Goal: Information Seeking & Learning: Learn about a topic

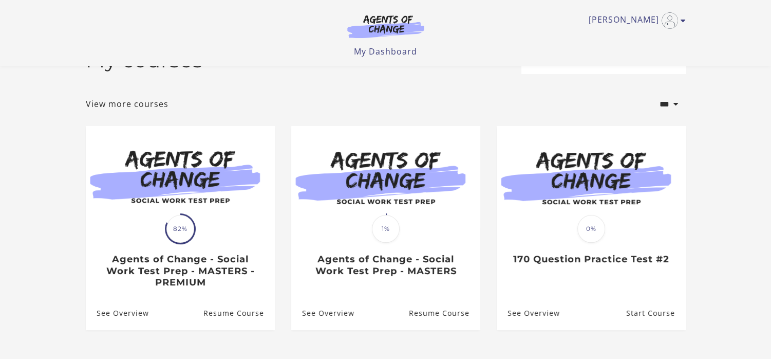
scroll to position [103, 0]
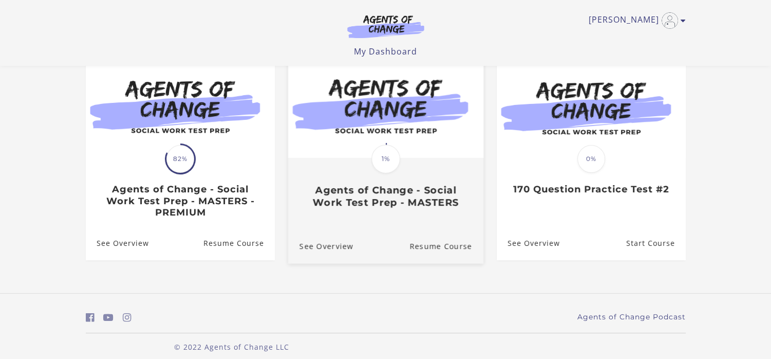
drag, startPoint x: 440, startPoint y: 200, endPoint x: 381, endPoint y: 209, distance: 59.7
click at [439, 200] on h3 "Agents of Change - Social Work Test Prep - MASTERS" at bounding box center [385, 196] width 173 height 24
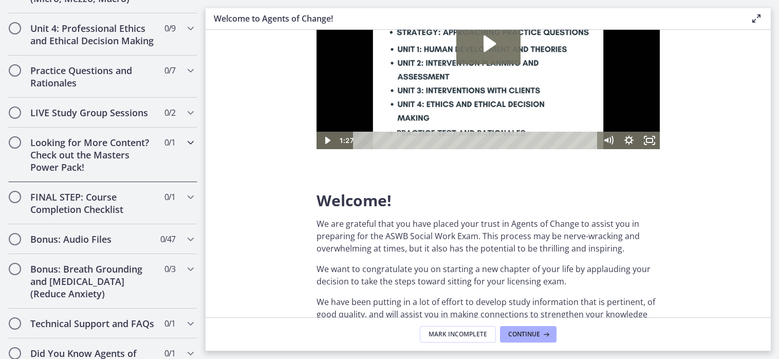
scroll to position [802, 0]
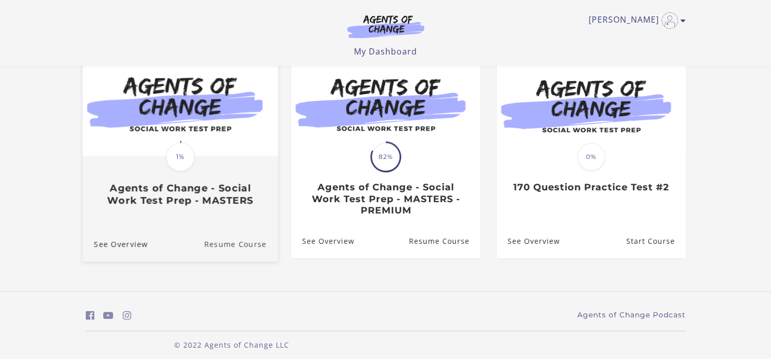
drag, startPoint x: 136, startPoint y: 245, endPoint x: 245, endPoint y: 259, distance: 109.8
click at [245, 259] on link "Resume Course" at bounding box center [241, 244] width 74 height 34
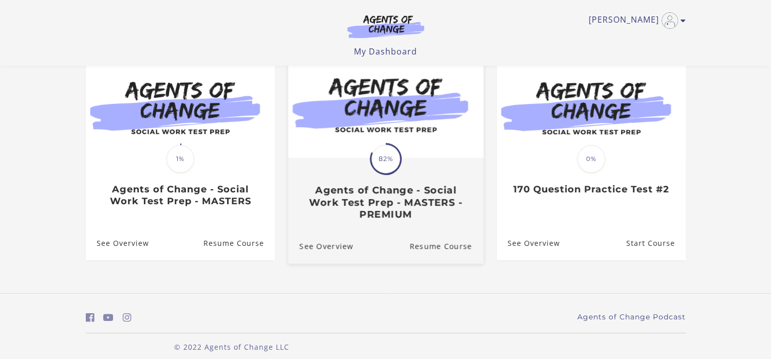
click at [396, 204] on h3 "Agents of Change - Social Work Test Prep - MASTERS - PREMIUM" at bounding box center [385, 202] width 173 height 36
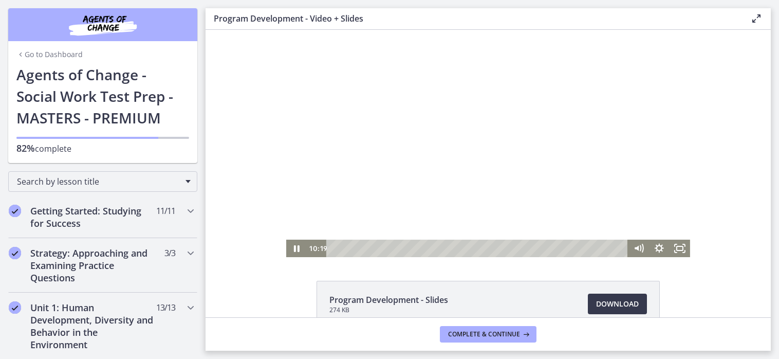
click at [420, 113] on div at bounding box center [488, 143] width 404 height 227
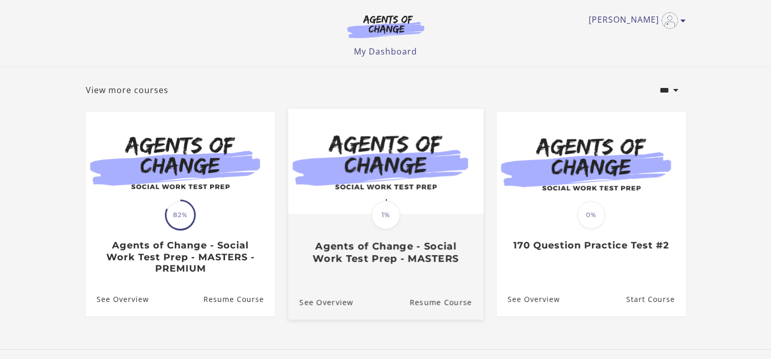
scroll to position [103, 0]
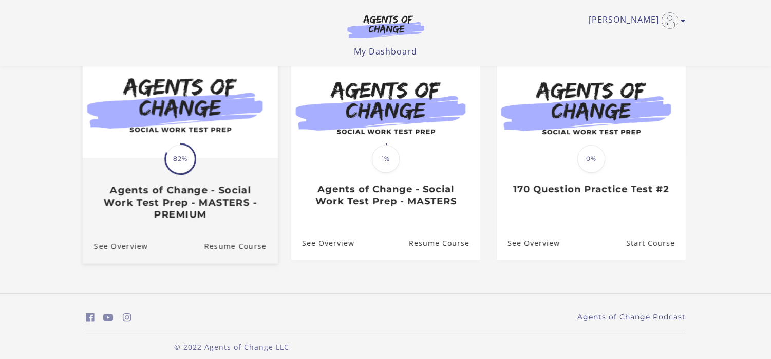
click at [212, 198] on h3 "Agents of Change - Social Work Test Prep - MASTERS - PREMIUM" at bounding box center [180, 202] width 173 height 36
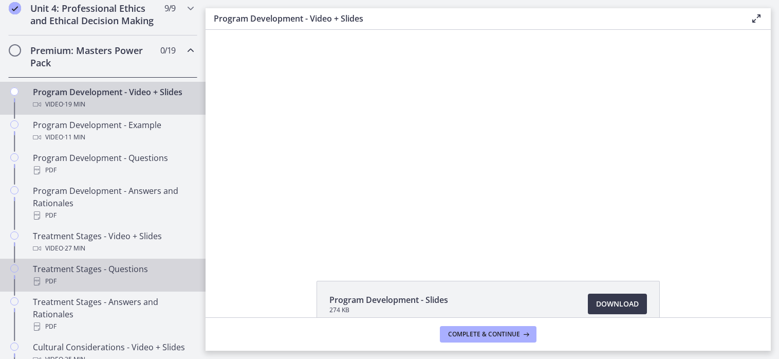
scroll to position [565, 0]
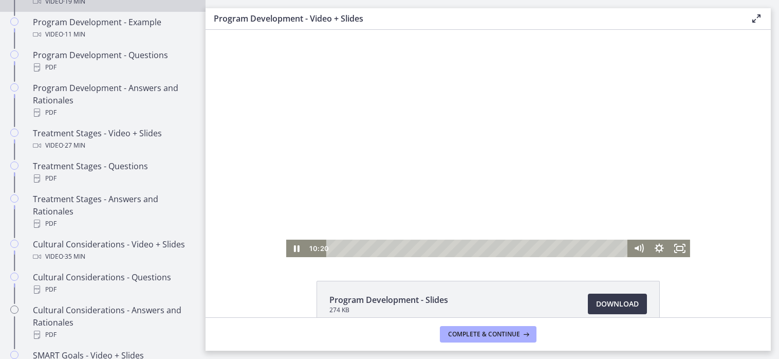
click at [399, 131] on div at bounding box center [488, 143] width 404 height 227
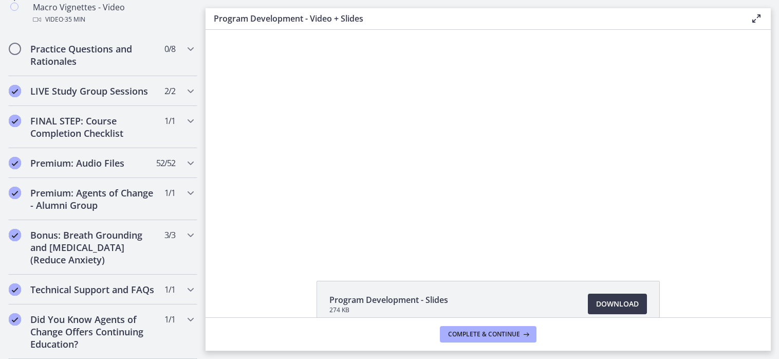
scroll to position [1223, 0]
click at [184, 43] on icon "Chapters" at bounding box center [190, 49] width 12 height 12
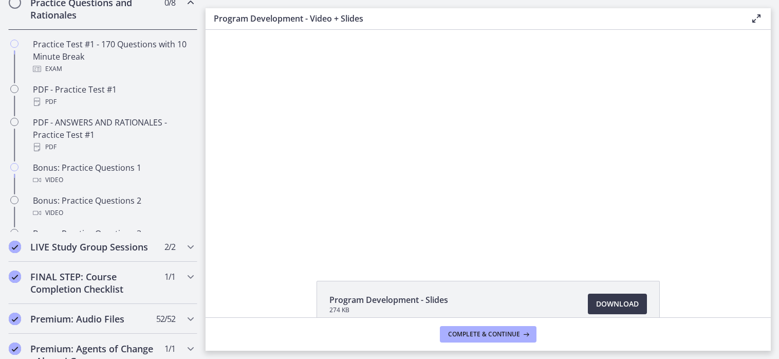
scroll to position [553, 0]
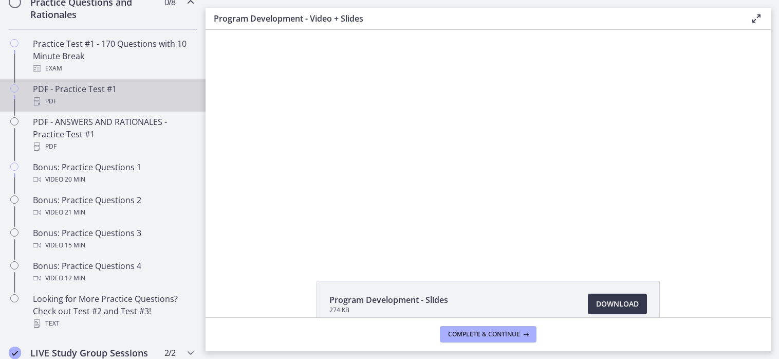
click at [135, 96] on div "PDF - Practice Test #1 PDF" at bounding box center [113, 95] width 160 height 25
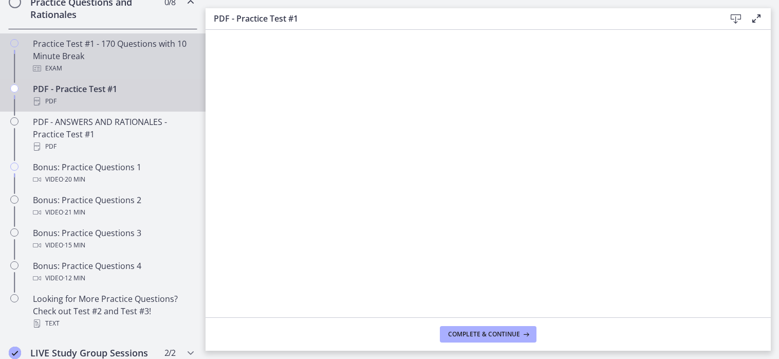
click at [67, 59] on div "Practice Test #1 - 170 Questions with 10 Minute Break Exam" at bounding box center [113, 56] width 160 height 37
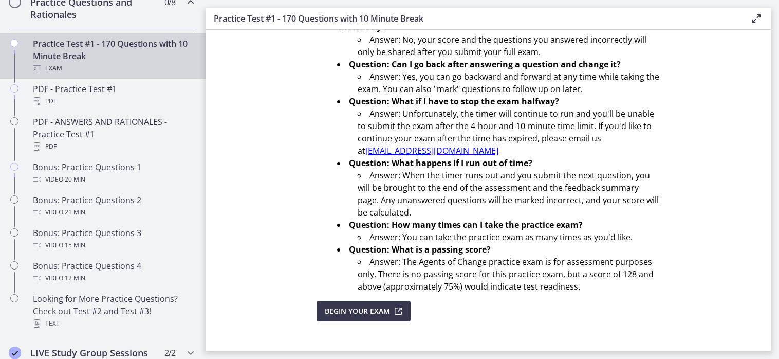
scroll to position [371, 0]
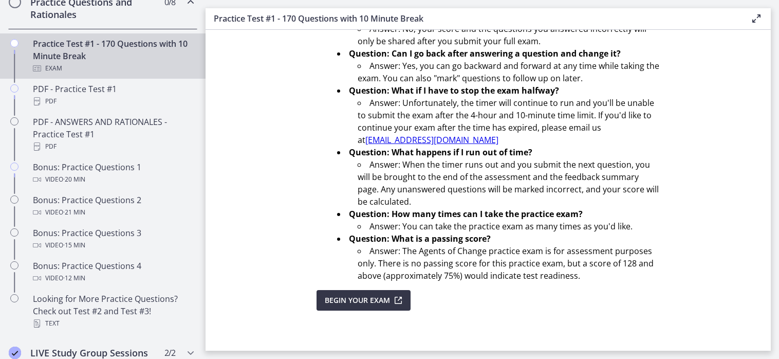
click at [365, 302] on span "Begin Your Exam" at bounding box center [357, 300] width 65 height 12
click at [390, 294] on icon "submit" at bounding box center [397, 300] width 14 height 12
click at [765, 12] on div "Practice Test #1 - 170 Questions with 10 Minute Break Enable fullscreen" at bounding box center [488, 19] width 565 height 22
click at [759, 16] on icon at bounding box center [756, 18] width 12 height 12
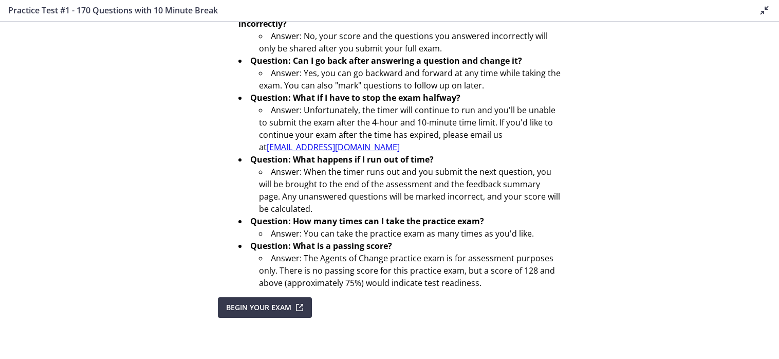
scroll to position [354, 0]
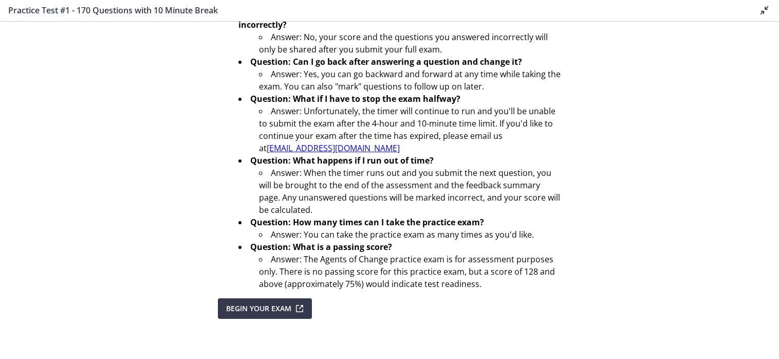
click at [765, 17] on div "Disable fullscreen" at bounding box center [762, 10] width 16 height 13
click at [767, 13] on icon at bounding box center [765, 10] width 12 height 12
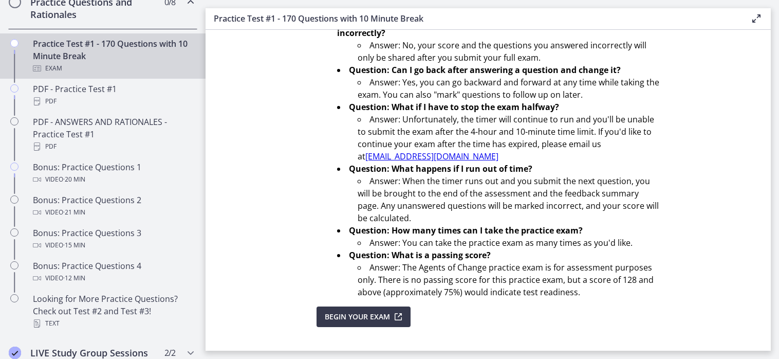
scroll to position [371, 0]
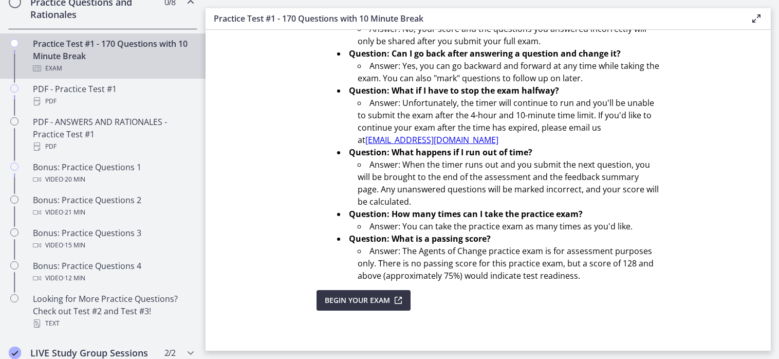
click at [347, 301] on span "Begin Your Exam" at bounding box center [357, 300] width 65 height 12
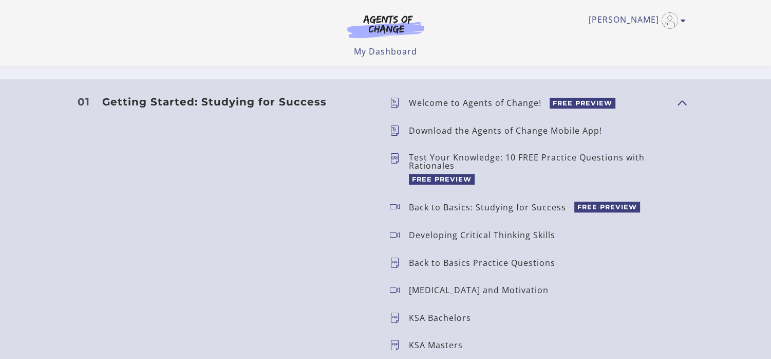
scroll to position [822, 0]
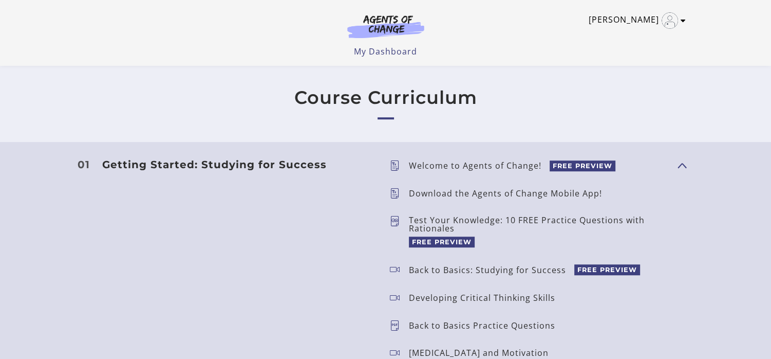
click at [641, 13] on link "[PERSON_NAME]" at bounding box center [635, 20] width 92 height 16
click at [639, 32] on link "My Account" at bounding box center [643, 37] width 90 height 17
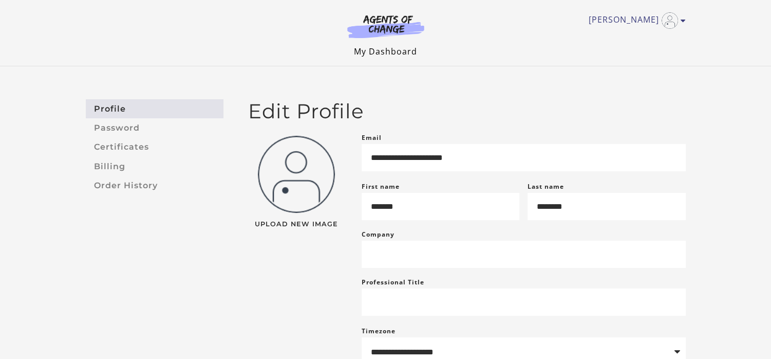
click at [416, 54] on link "My Dashboard" at bounding box center [385, 51] width 63 height 11
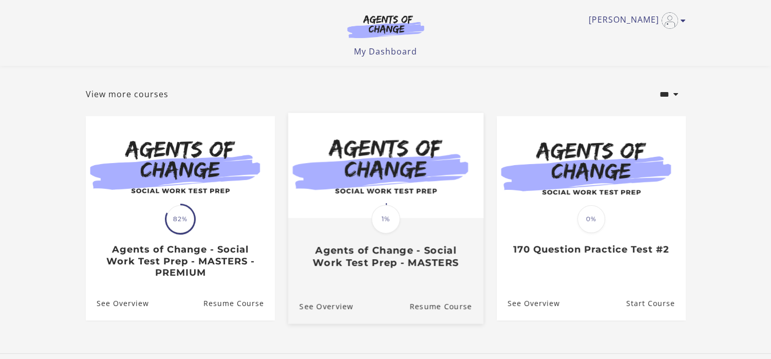
scroll to position [103, 0]
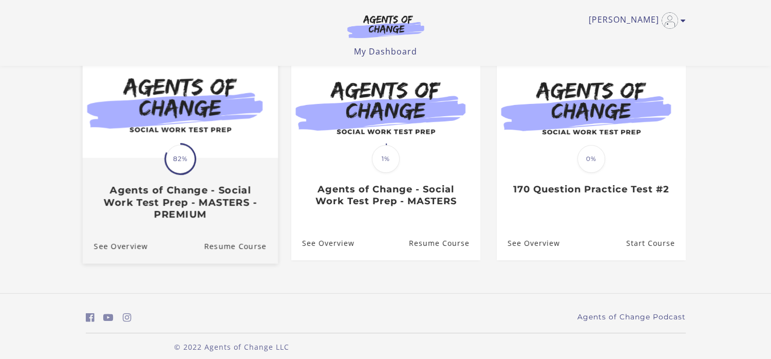
click at [191, 201] on h3 "Agents of Change - Social Work Test Prep - MASTERS - PREMIUM" at bounding box center [180, 202] width 173 height 36
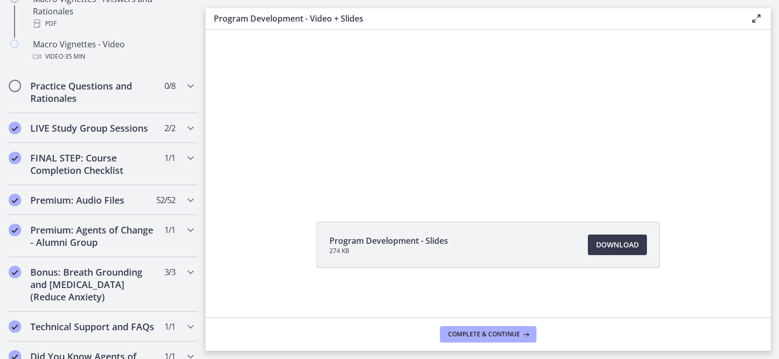
scroll to position [1182, 0]
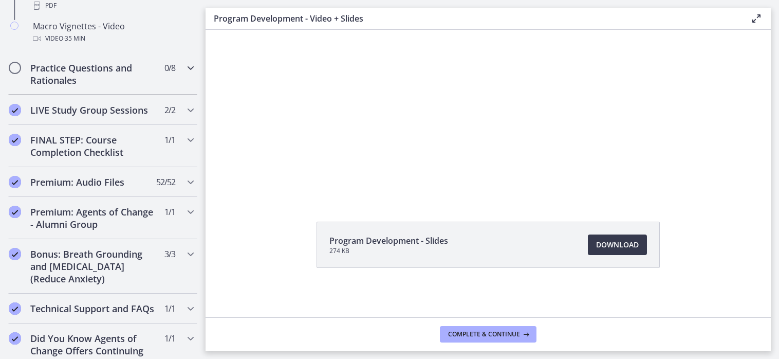
click at [63, 85] on h2 "Practice Questions and Rationales" at bounding box center [92, 74] width 125 height 25
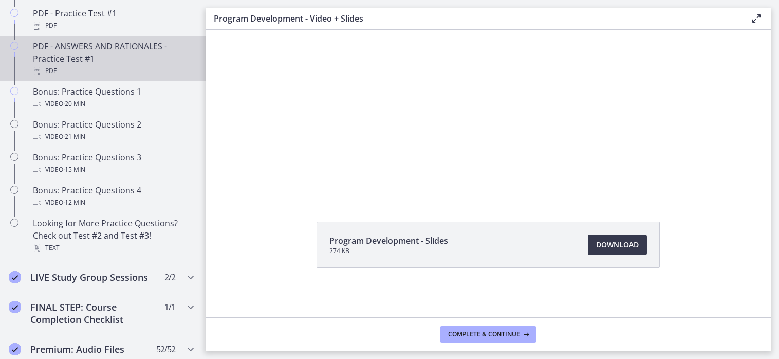
scroll to position [559, 0]
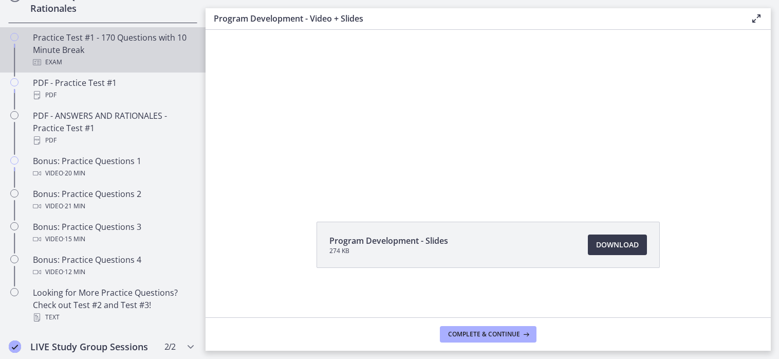
click at [128, 64] on div "Practice Test #1 - 170 Questions with 10 Minute Break Exam" at bounding box center [113, 49] width 160 height 37
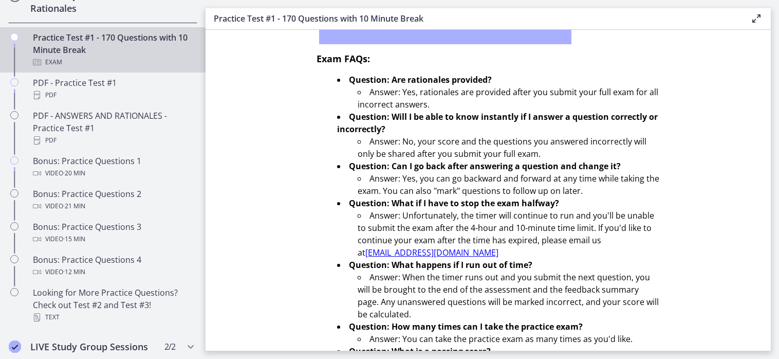
scroll to position [371, 0]
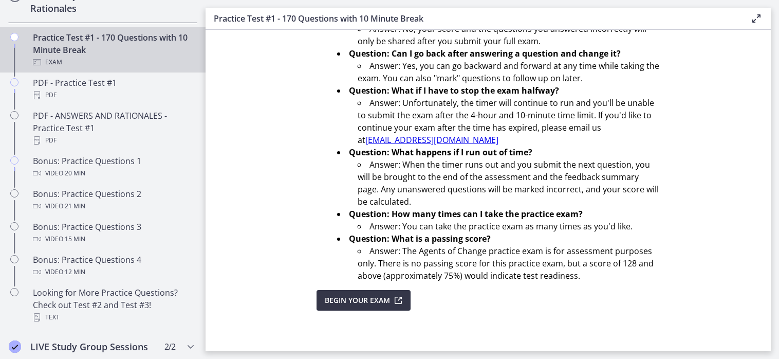
click at [380, 297] on span "Begin Your Exam" at bounding box center [357, 300] width 65 height 12
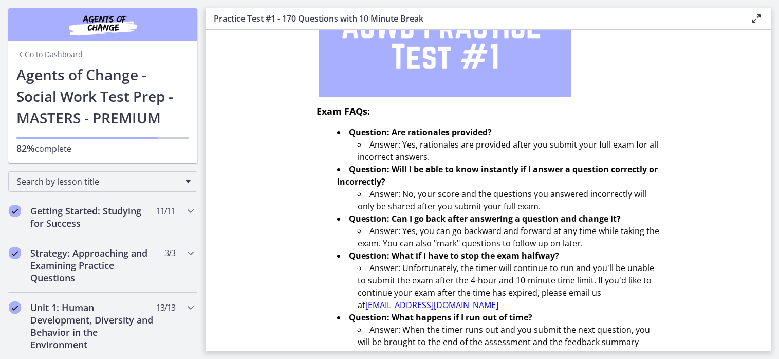
scroll to position [371, 0]
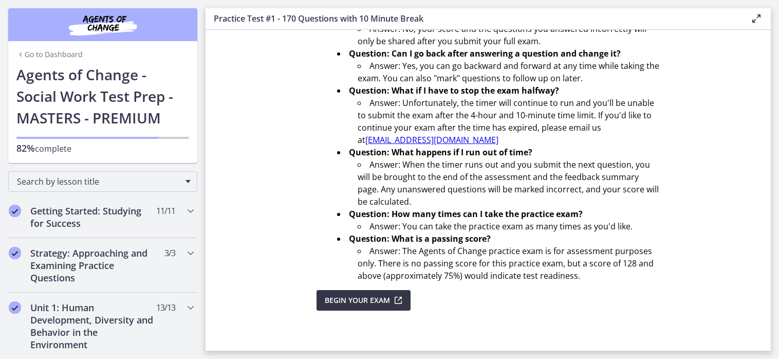
click at [393, 302] on icon "submit" at bounding box center [397, 300] width 14 height 12
click at [409, 288] on section "You have 4 hours and 10 minutes to complete the 170-question practice test. The…" at bounding box center [488, 190] width 565 height 321
click at [342, 302] on span "Begin Your Exam" at bounding box center [357, 300] width 65 height 12
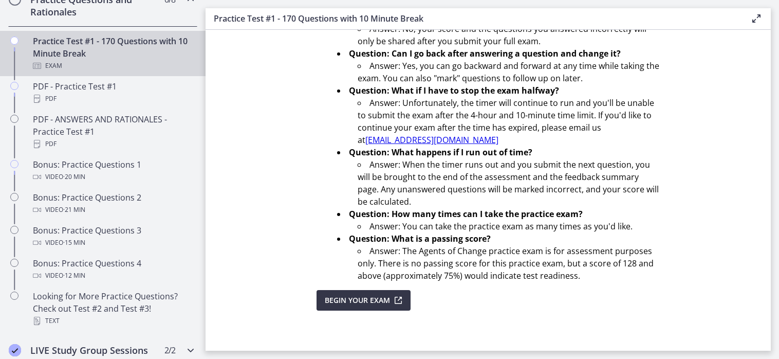
scroll to position [617, 0]
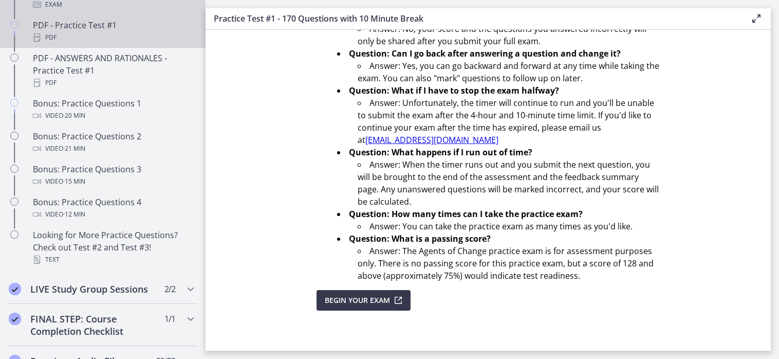
click at [65, 42] on div "PDF - Practice Test #1 PDF" at bounding box center [113, 31] width 160 height 25
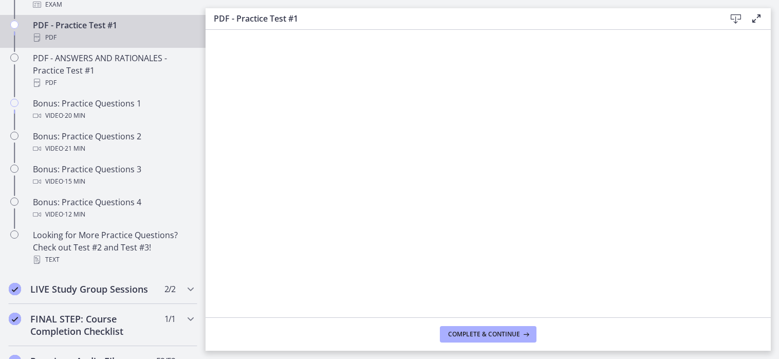
click at [52, 32] on div "PDF - Practice Test #1 PDF" at bounding box center [113, 31] width 160 height 25
click at [86, 11] on div "Exam" at bounding box center [113, 4] width 160 height 12
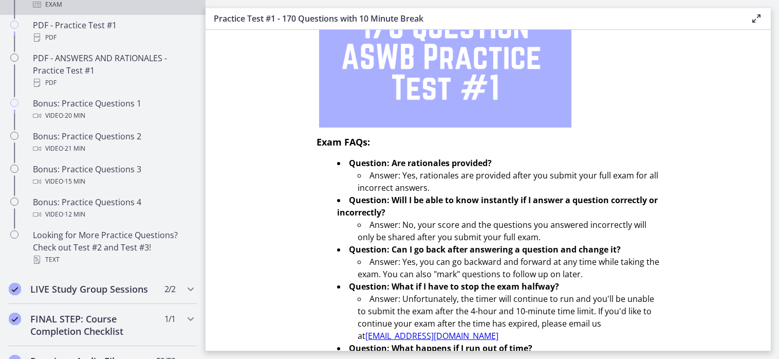
scroll to position [154, 0]
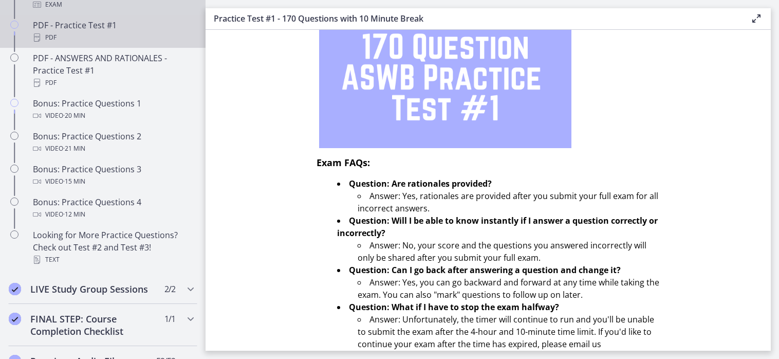
click at [90, 43] on div "PDF" at bounding box center [113, 37] width 160 height 12
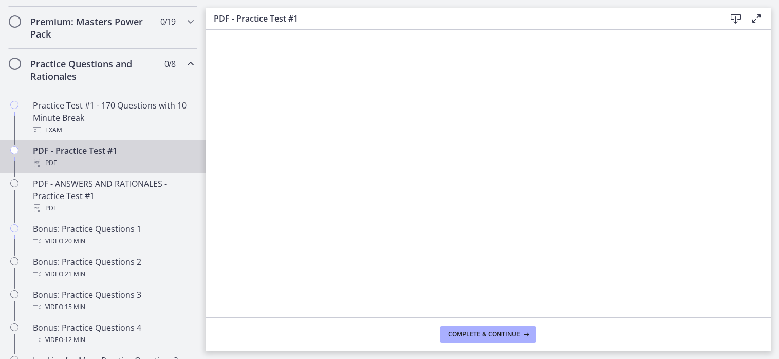
scroll to position [514, 0]
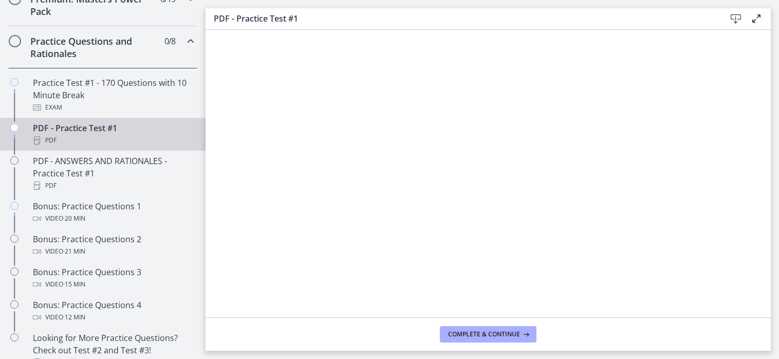
click at [81, 144] on div "PDF - Practice Test #1 PDF" at bounding box center [113, 134] width 160 height 25
click at [760, 18] on icon at bounding box center [756, 18] width 12 height 12
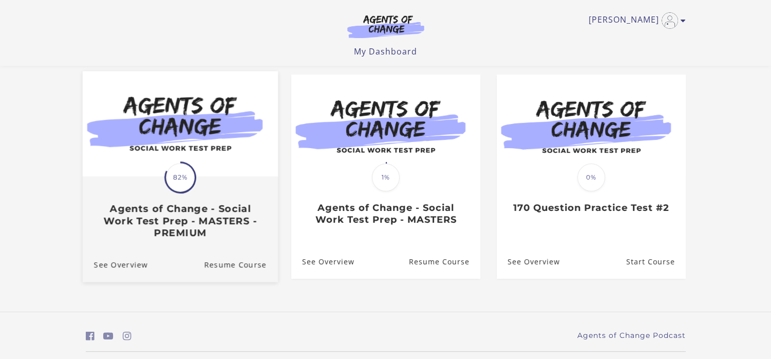
scroll to position [103, 0]
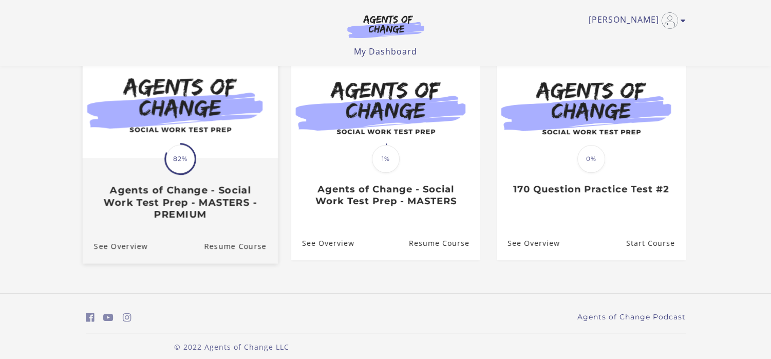
click at [156, 216] on h3 "Agents of Change - Social Work Test Prep - MASTERS - PREMIUM" at bounding box center [180, 202] width 173 height 36
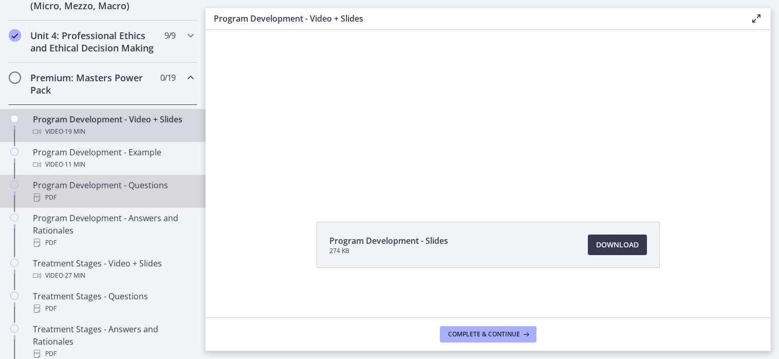
scroll to position [514, 0]
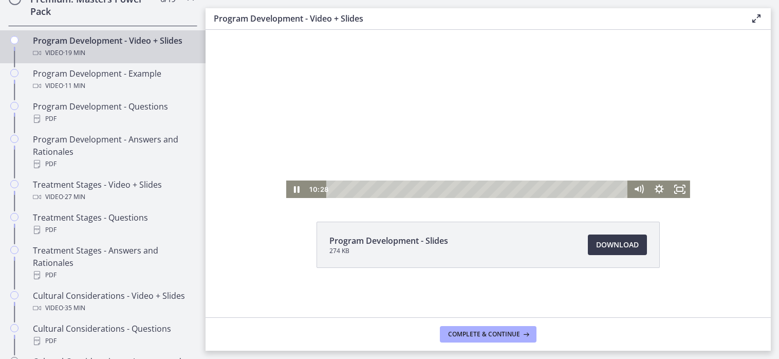
click at [489, 45] on div at bounding box center [488, 84] width 404 height 227
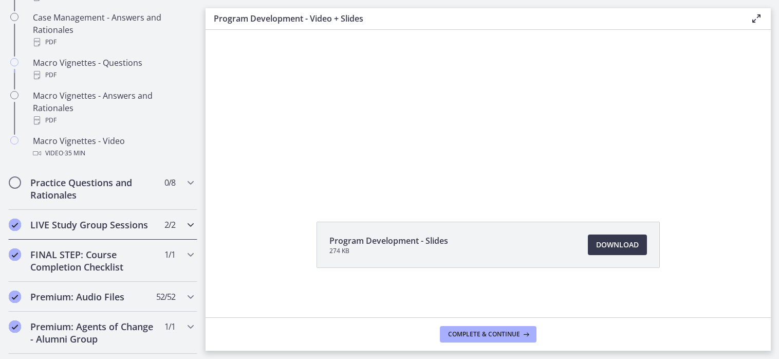
scroll to position [1079, 0]
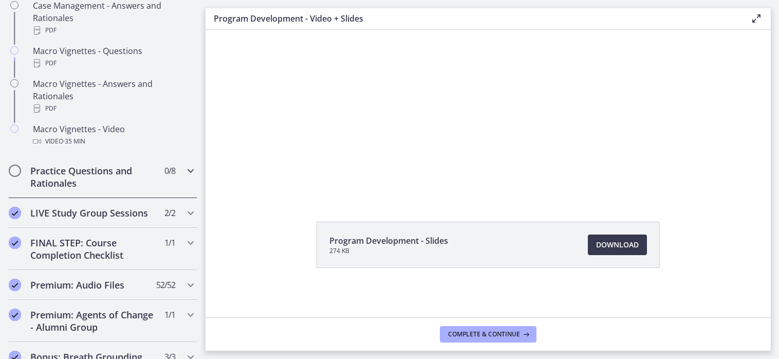
click at [110, 188] on h2 "Practice Questions and Rationales" at bounding box center [92, 176] width 125 height 25
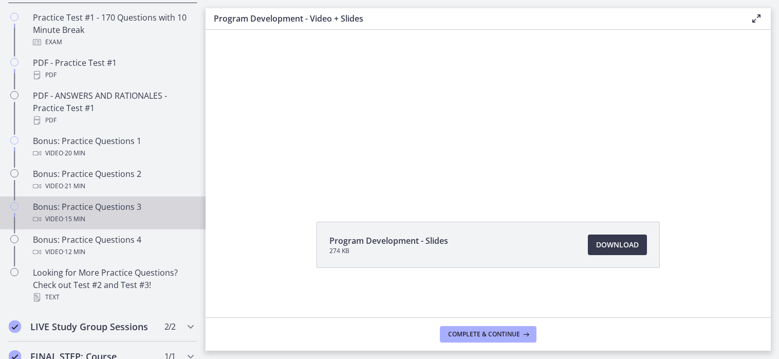
scroll to position [579, 0]
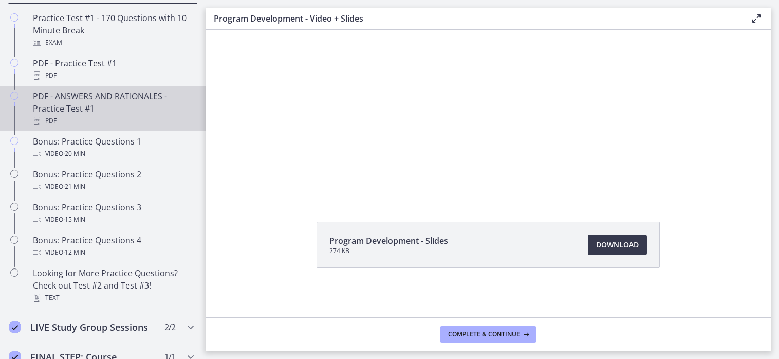
click at [97, 116] on div "PDF - ANSWERS AND RATIONALES - Practice Test #1 PDF" at bounding box center [113, 108] width 160 height 37
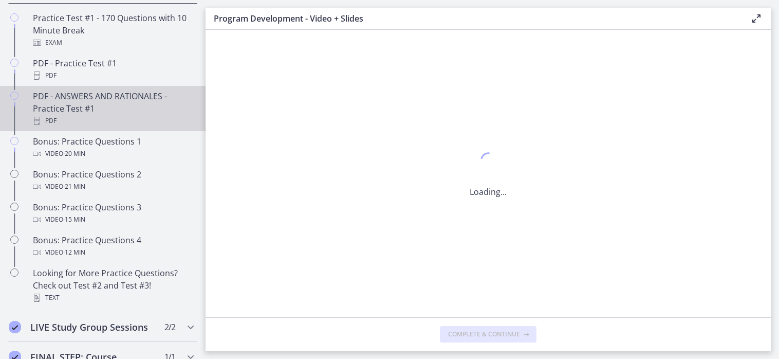
scroll to position [0, 0]
